Goal: Find contact information: Find contact information

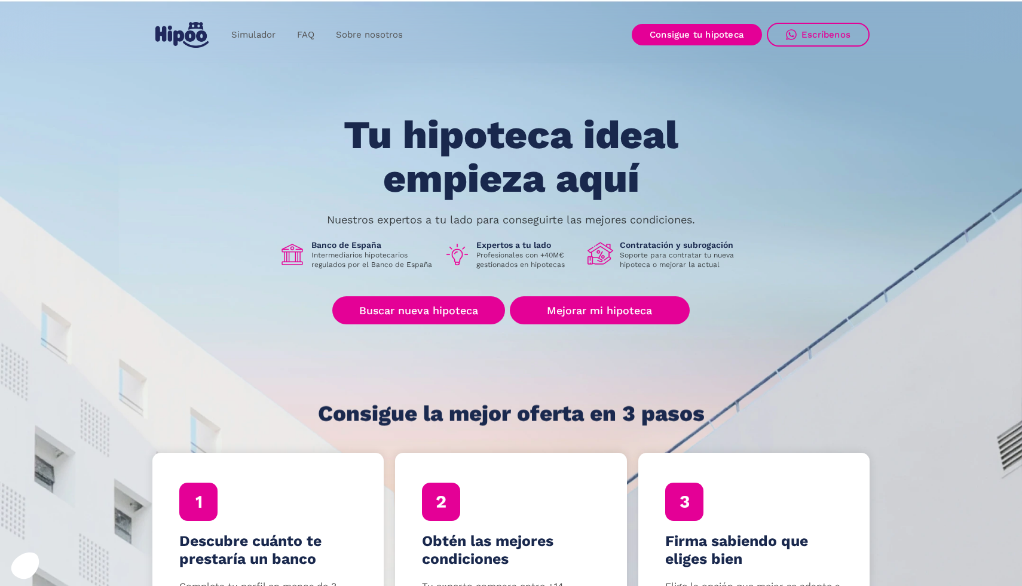
click at [181, 38] on img "home" at bounding box center [181, 35] width 53 height 26
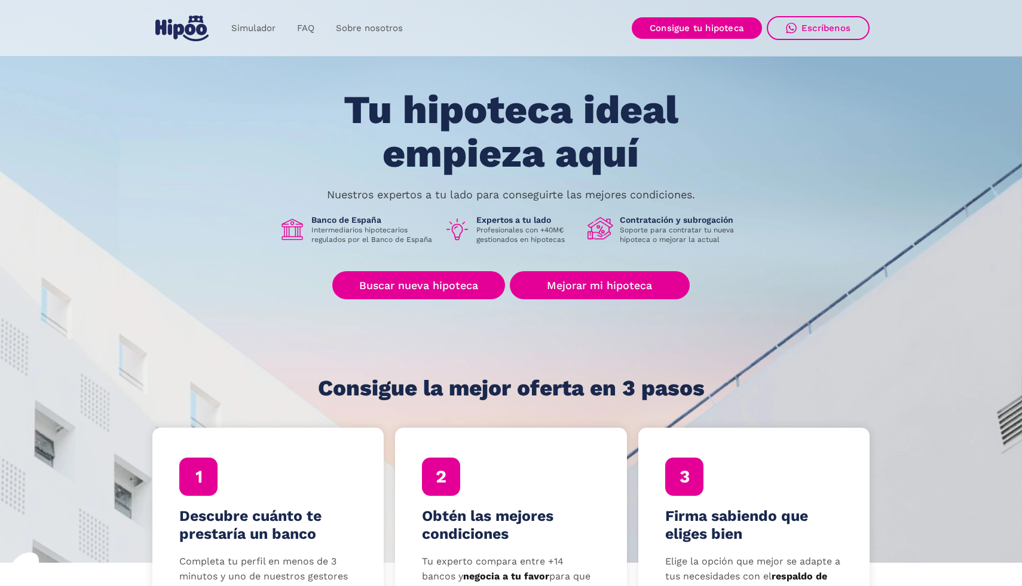
scroll to position [24, 0]
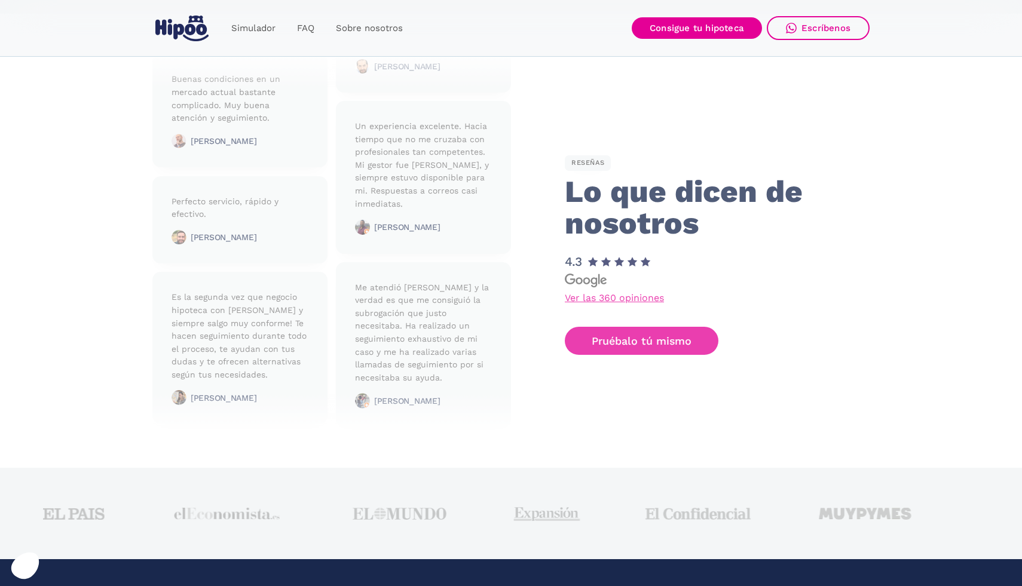
scroll to position [2941, 0]
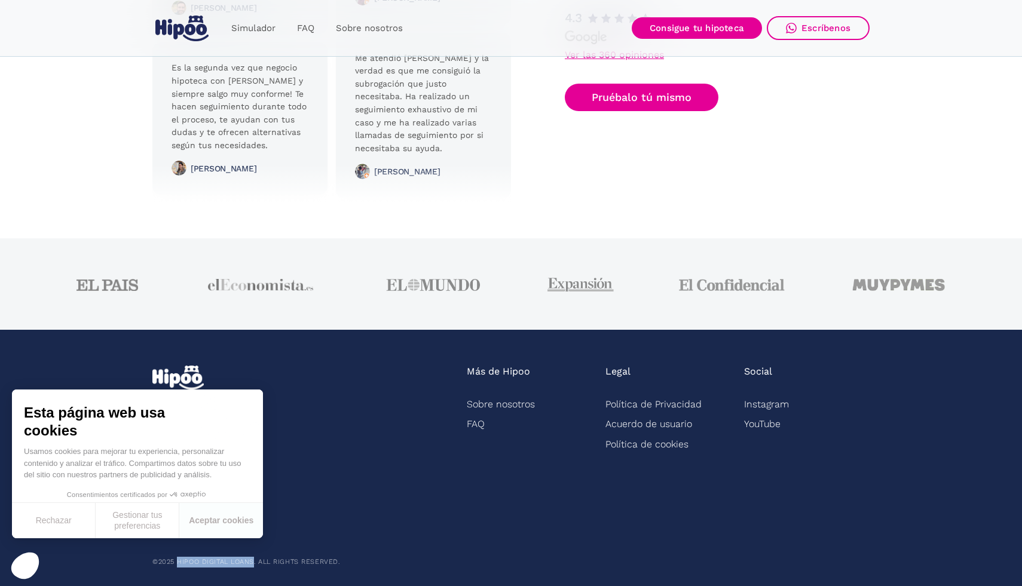
drag, startPoint x: 177, startPoint y: 552, endPoint x: 253, endPoint y: 551, distance: 75.9
click at [253, 557] on div "©2025 Hipoo Digital Loans. All rights reserved." at bounding box center [245, 562] width 187 height 11
copy div "Hipoo Digital Loans"
click at [666, 409] on link "Política de Privacidad" at bounding box center [653, 404] width 96 height 20
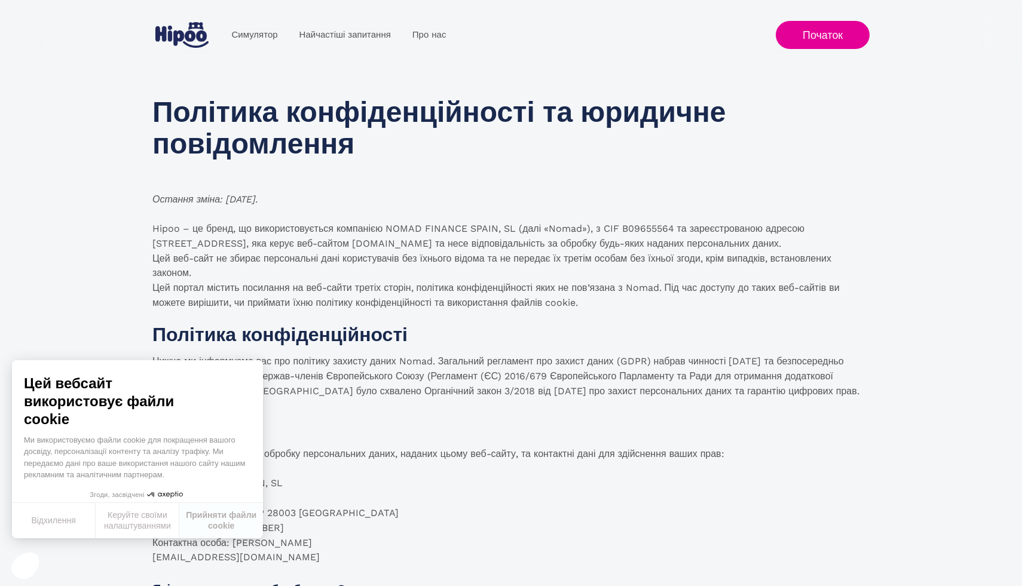
click at [391, 228] on font "Hipoo – це бренд, що використовується компанією NOMAD FINANCE SPAIN, SL (далі «…" at bounding box center [478, 236] width 652 height 26
drag, startPoint x: 391, startPoint y: 228, endPoint x: 514, endPoint y: 230, distance: 123.1
click at [514, 230] on font "Hipoo – це бренд, що використовується компанією NOMAD FINANCE SPAIN, SL (далі «…" at bounding box center [478, 236] width 652 height 26
copy font "NOMAD FINANCE SPAIN, SL"
